Goal: Navigation & Orientation: Find specific page/section

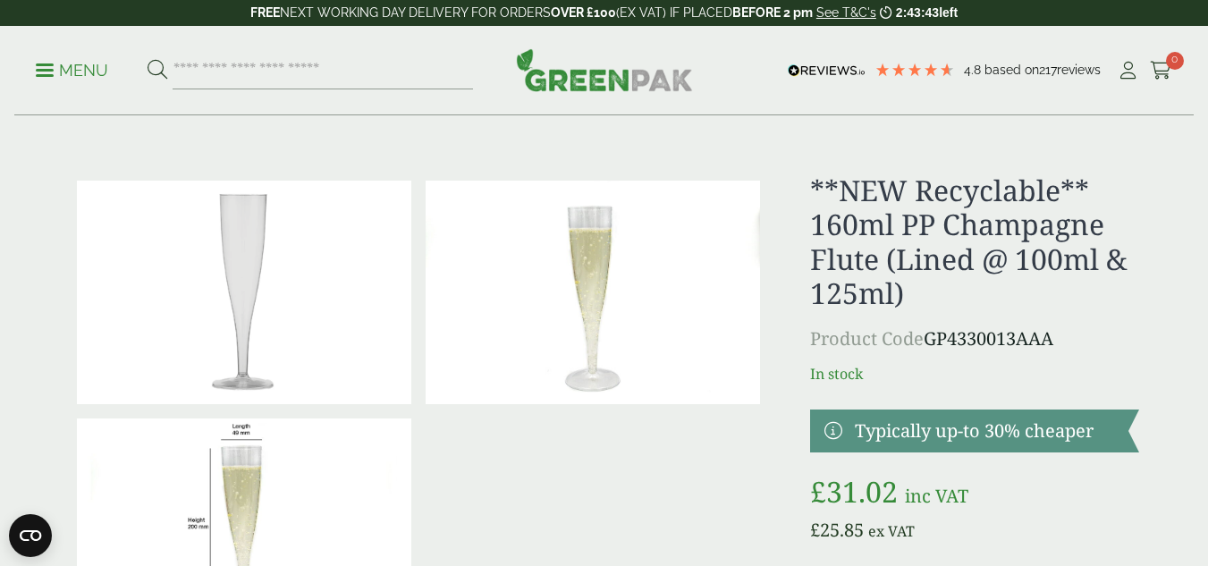
click at [47, 62] on p "Menu" at bounding box center [72, 70] width 72 height 21
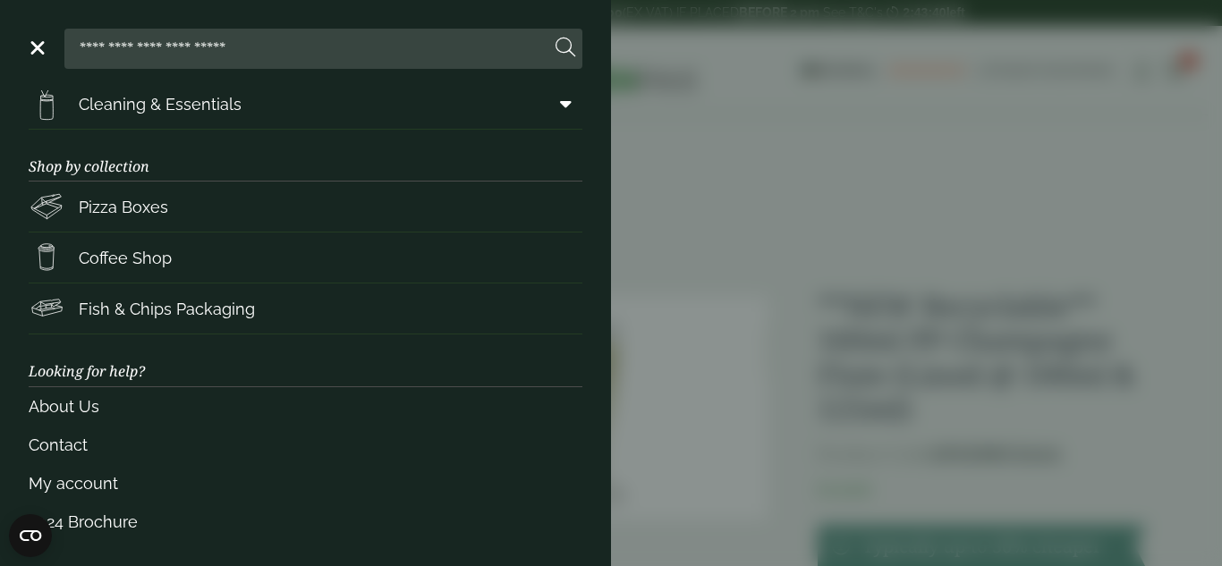
scroll to position [322, 0]
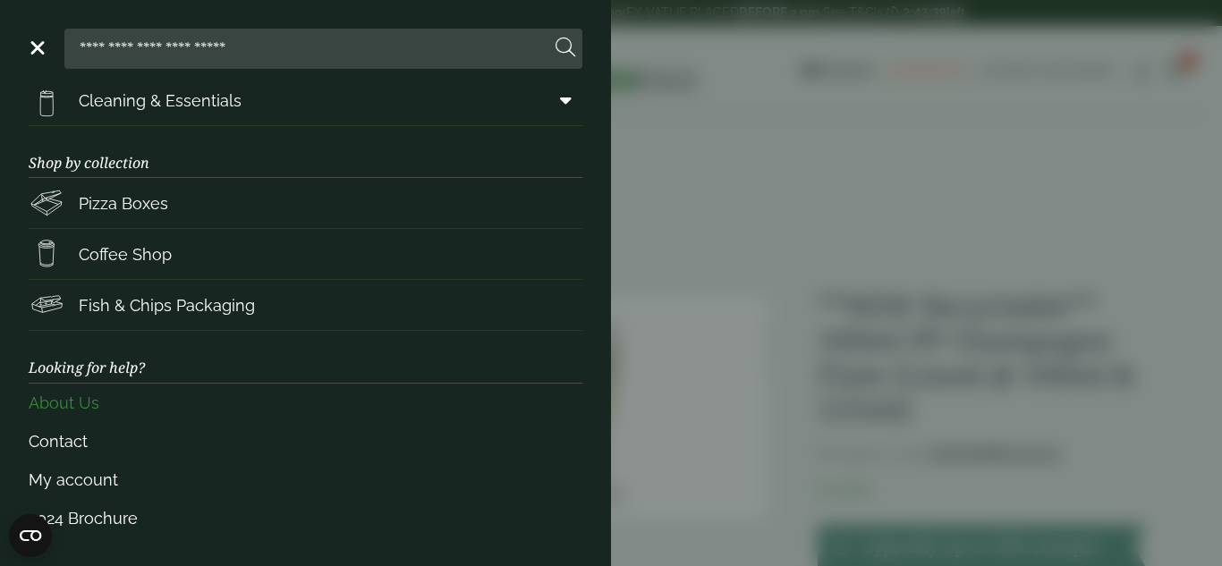
click at [88, 399] on link "About Us" at bounding box center [306, 403] width 554 height 38
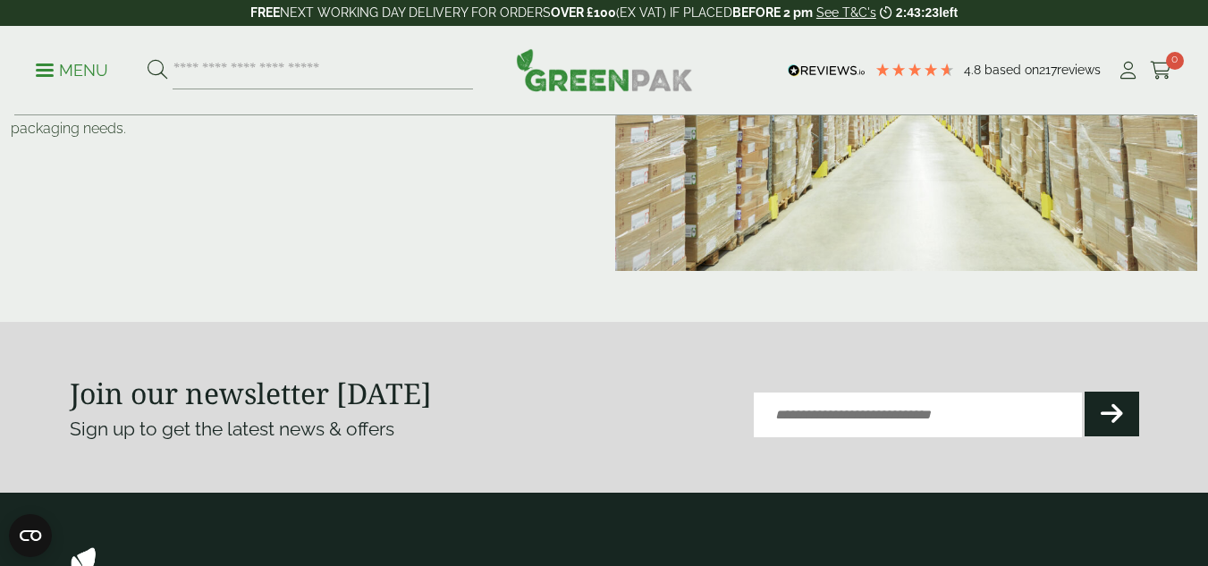
scroll to position [716, 0]
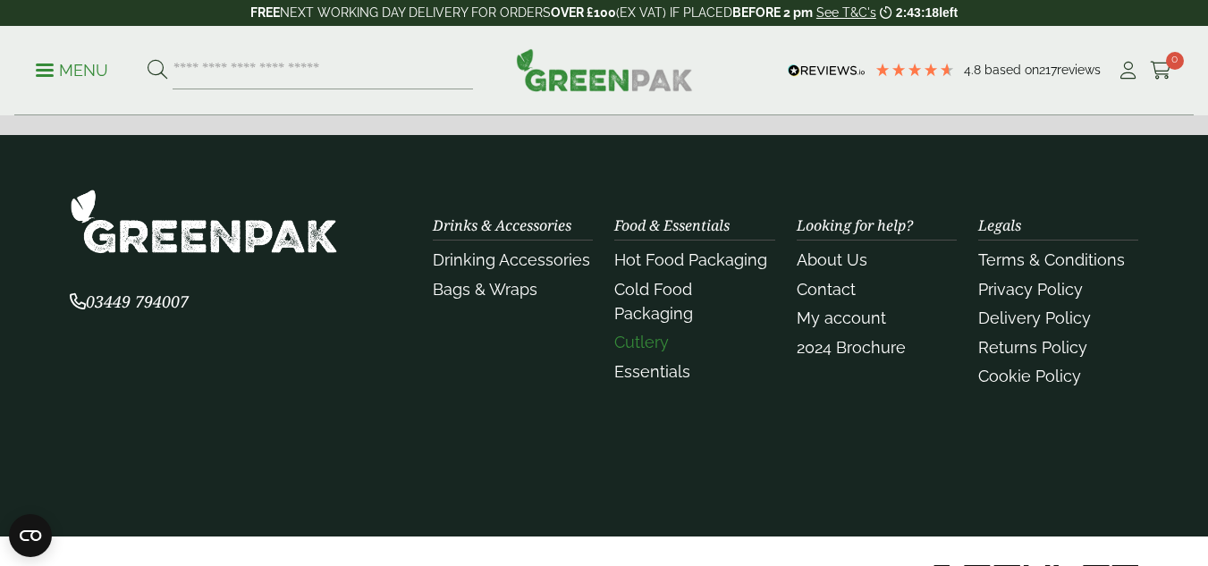
click at [644, 333] on link "Cutlery" at bounding box center [642, 342] width 55 height 19
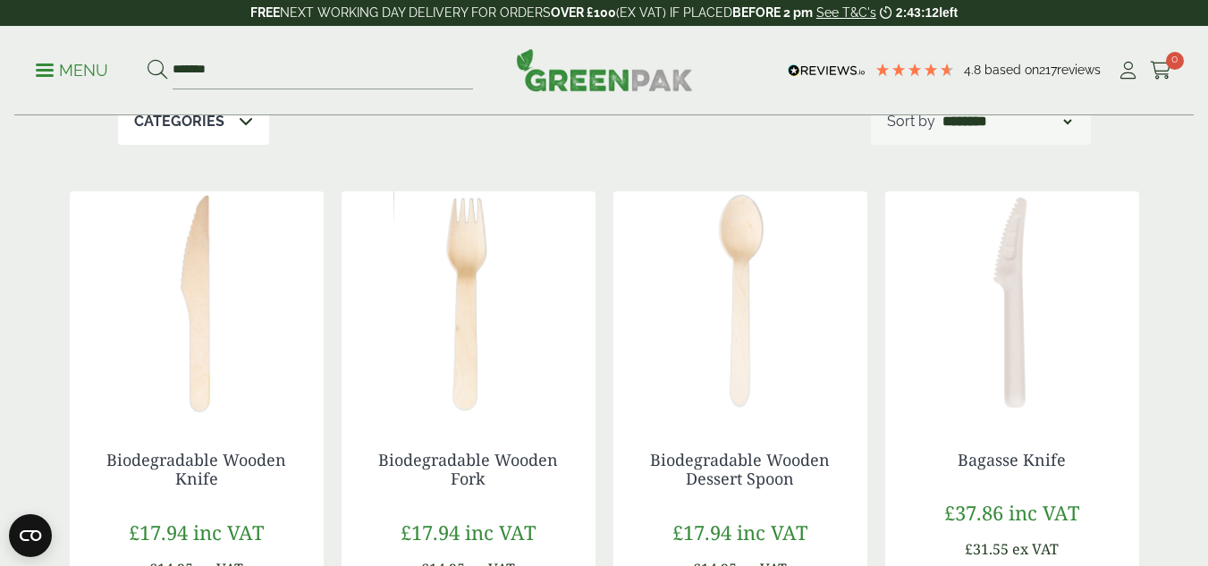
scroll to position [89, 0]
